Goal: Navigation & Orientation: Find specific page/section

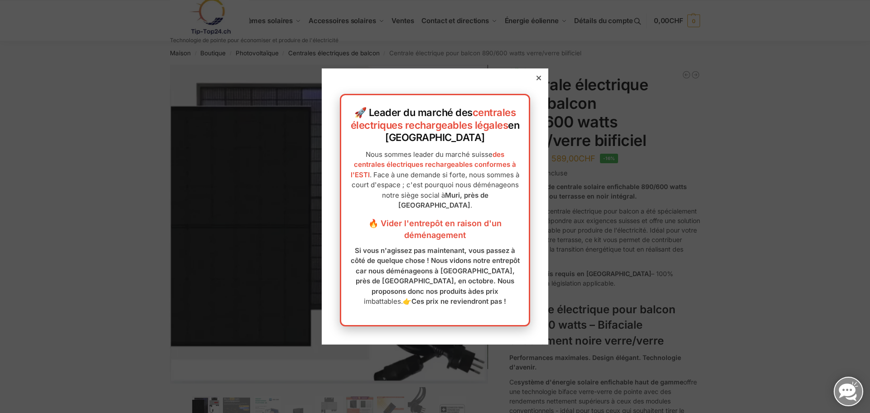
click at [535, 82] on div at bounding box center [539, 78] width 8 height 8
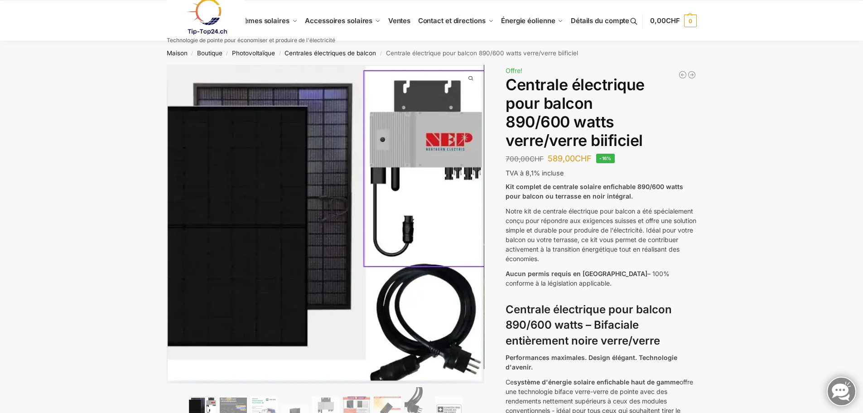
click at [278, 20] on link at bounding box center [251, 16] width 169 height 37
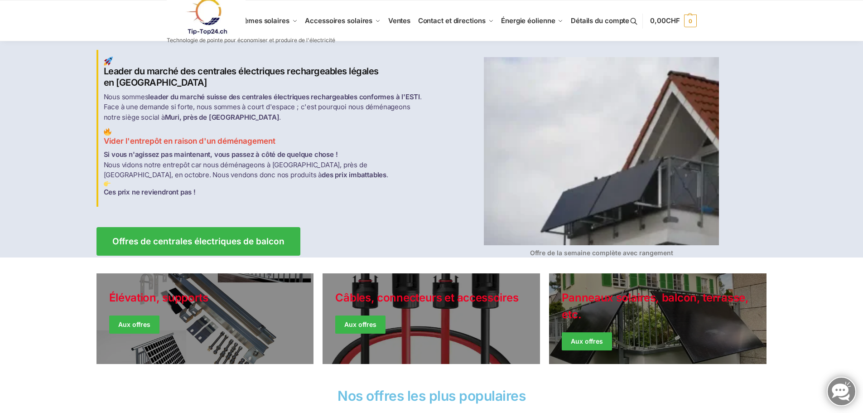
click at [797, 236] on div at bounding box center [431, 149] width 863 height 216
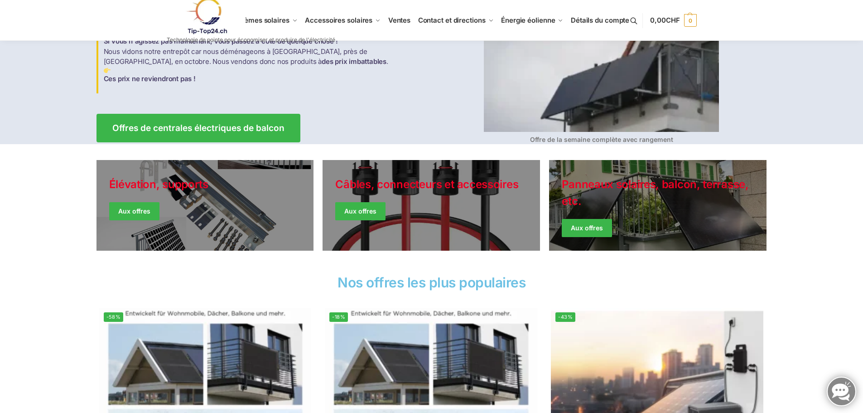
scroll to position [91, 0]
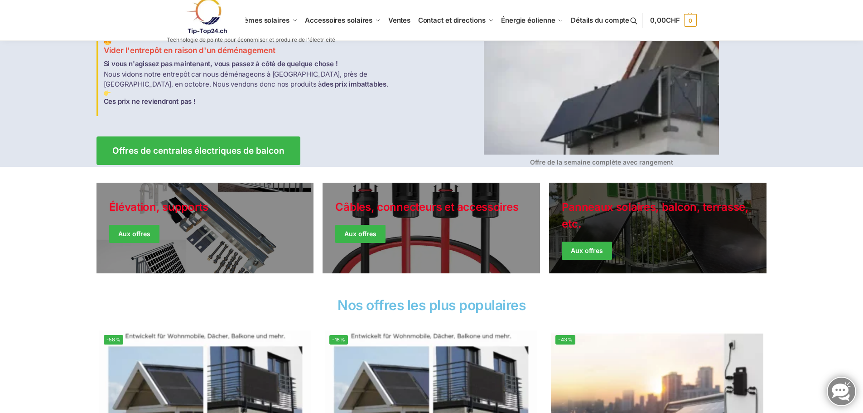
click at [665, 217] on link "Vestes d'hiver" at bounding box center [657, 228] width 217 height 91
